Goal: Participate in discussion: Engage in conversation with other users on a specific topic

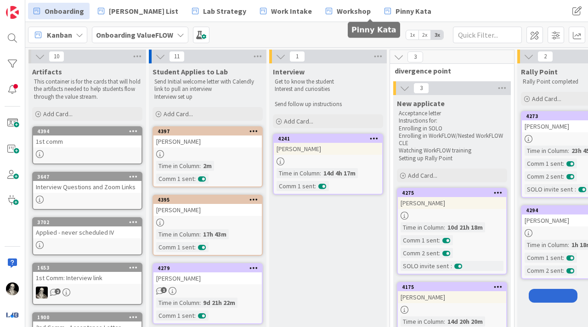
click at [379, 16] on link "Pinny Kata" at bounding box center [408, 11] width 58 height 17
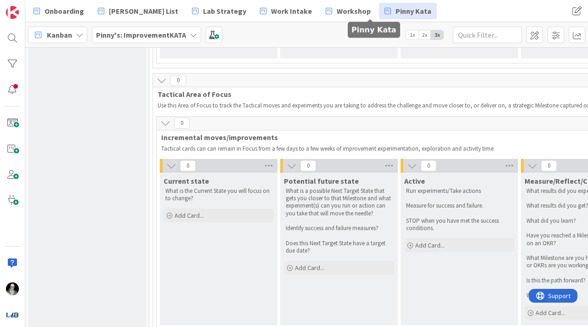
scroll to position [465, 0]
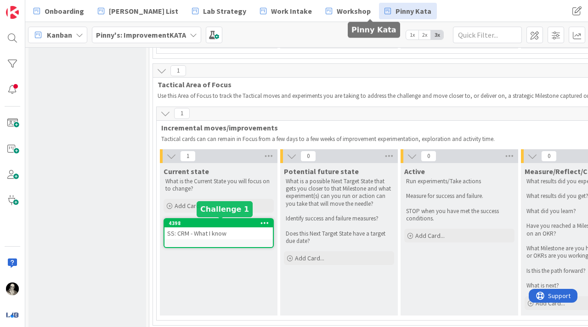
click at [238, 224] on div "4398" at bounding box center [221, 223] width 104 height 6
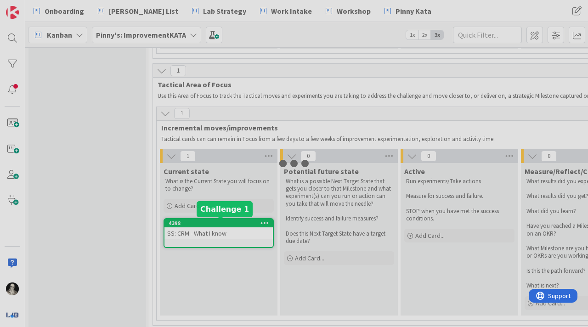
click at [238, 224] on div at bounding box center [294, 163] width 588 height 327
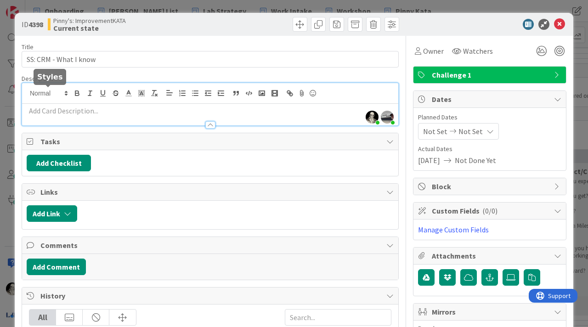
click at [34, 90] on div "[PERSON_NAME] just joined [PERSON_NAME] just joined" at bounding box center [210, 104] width 376 height 42
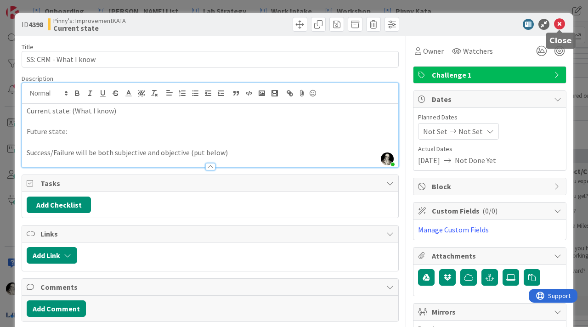
click at [561, 21] on icon at bounding box center [559, 24] width 11 height 11
